Goal: Navigation & Orientation: Find specific page/section

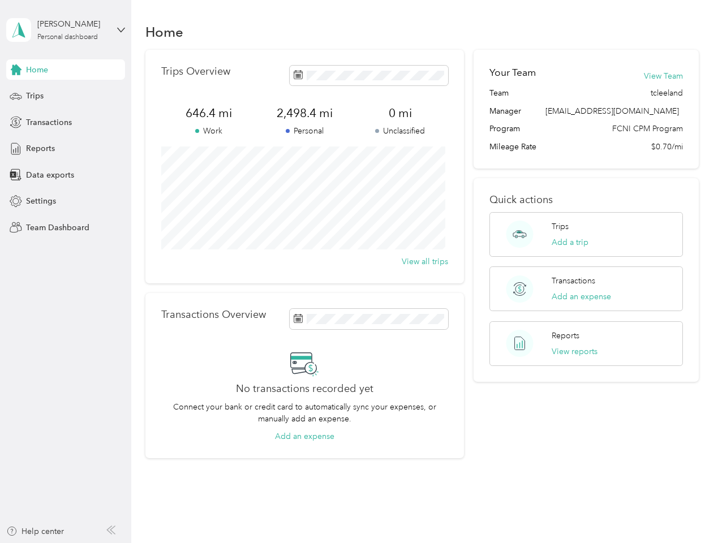
click at [359, 272] on div "Trips Overview 646.4 mi Work 2,498.4 mi Personal 0 mi Unclassified View all tri…" at bounding box center [304, 167] width 318 height 234
click at [66, 30] on div "[PERSON_NAME]" at bounding box center [72, 24] width 71 height 12
click at [66, 70] on div "You’re signed in as [EMAIL_ADDRESS][DOMAIN_NAME] Team dashboard Personal dashbo…" at bounding box center [125, 98] width 238 height 115
click at [16, 70] on div "You’re signed in as [EMAIL_ADDRESS][DOMAIN_NAME] Team dashboard Personal dashbo…" at bounding box center [125, 98] width 238 height 115
click at [66, 96] on div "Trips" at bounding box center [65, 96] width 119 height 20
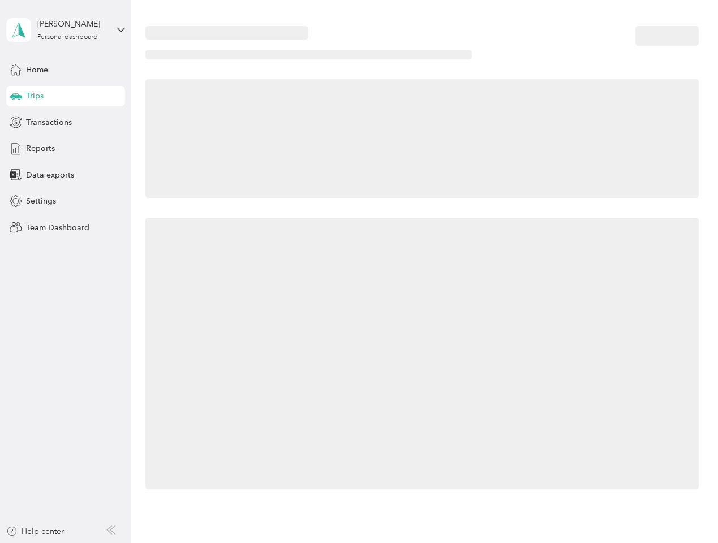
click at [66, 122] on span "Transactions" at bounding box center [49, 123] width 46 height 12
